Goal: Task Accomplishment & Management: Complete application form

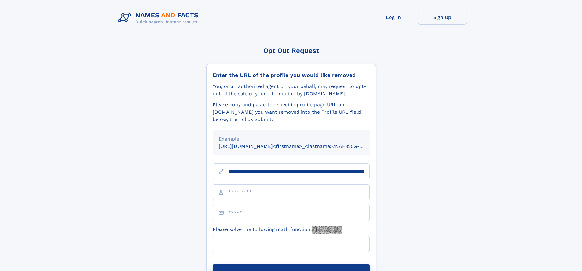
scroll to position [0, 68]
type input "**********"
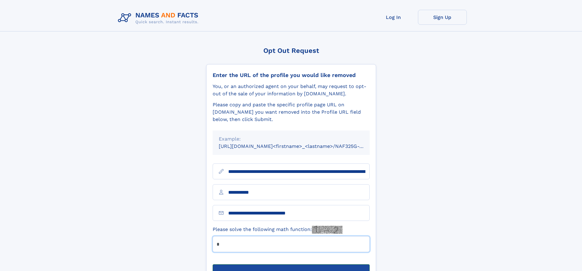
type input "*"
click at [291, 264] on button "Submit Opt Out Request" at bounding box center [291, 274] width 157 height 20
